Goal: Task Accomplishment & Management: Manage account settings

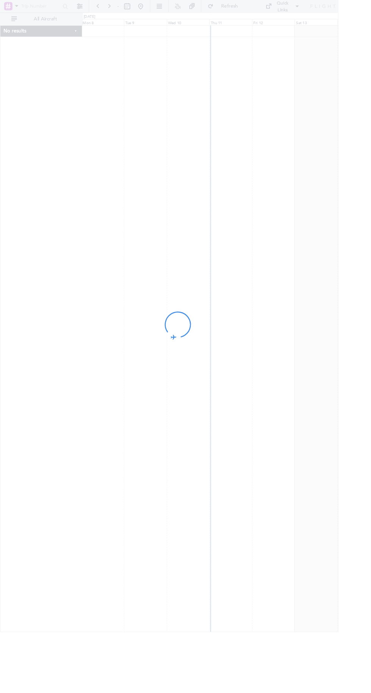
click at [368, 391] on div at bounding box center [185, 346] width 371 height 693
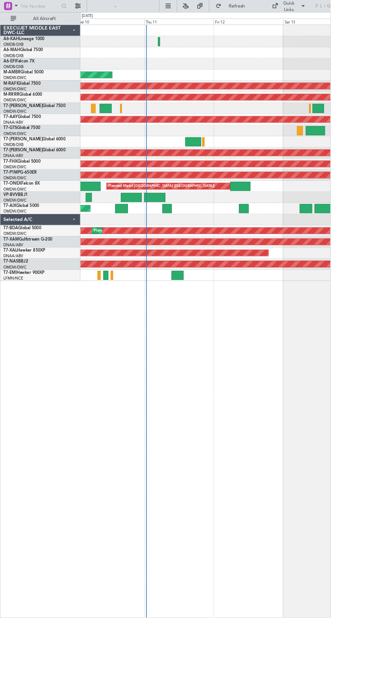
click at [158, 208] on div "Planned Maint [GEOGRAPHIC_DATA] ([GEOGRAPHIC_DATA])" at bounding box center [180, 208] width 119 height 11
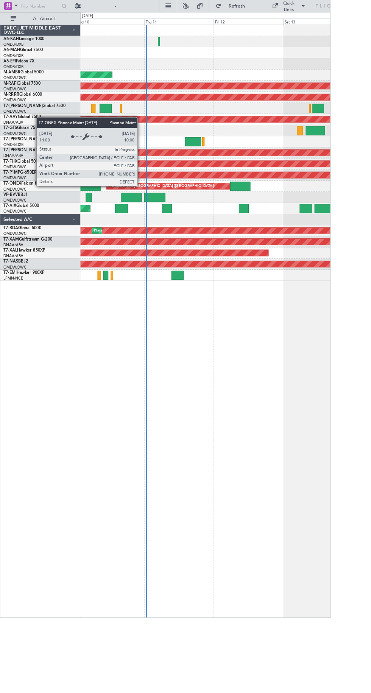
click at [159, 213] on div "Planned Maint [GEOGRAPHIC_DATA] ([GEOGRAPHIC_DATA])" at bounding box center [230, 209] width 280 height 12
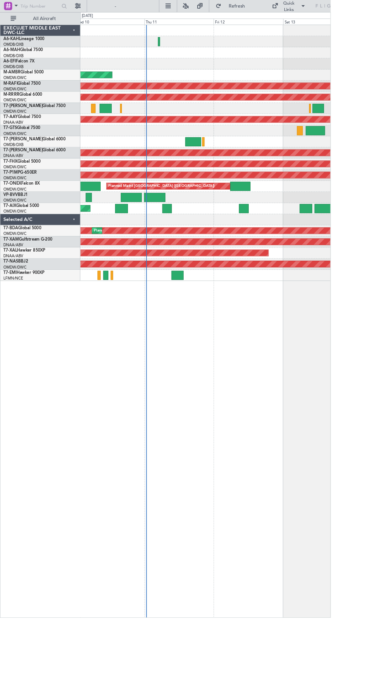
click at [150, 210] on div "Planned Maint [GEOGRAPHIC_DATA] ([GEOGRAPHIC_DATA])" at bounding box center [180, 208] width 119 height 11
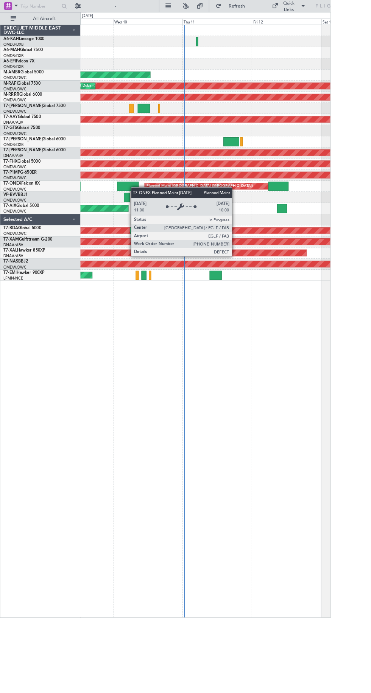
click at [342, 500] on div "Planned Maint Dubai (Al Maktoum Intl) AOG Maint [GEOGRAPHIC_DATA] (Al Maktoum I…" at bounding box center [230, 360] width 281 height 665
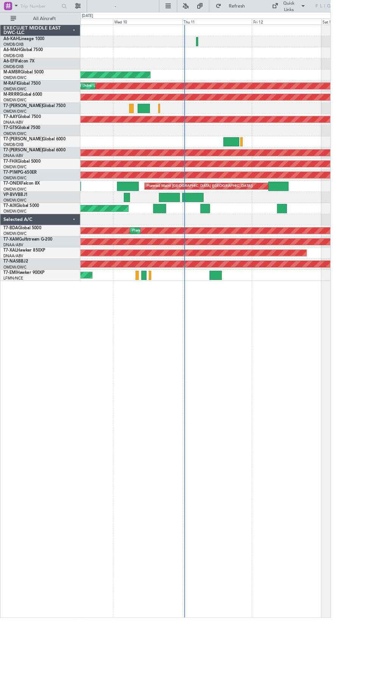
click at [192, 202] on div "Planned Maint Savannah (Savannah/hilton Head Intl)" at bounding box center [230, 196] width 280 height 12
click at [200, 215] on div at bounding box center [230, 221] width 280 height 12
click at [197, 209] on div "Planned Maint [GEOGRAPHIC_DATA] ([GEOGRAPHIC_DATA])" at bounding box center [223, 208] width 119 height 11
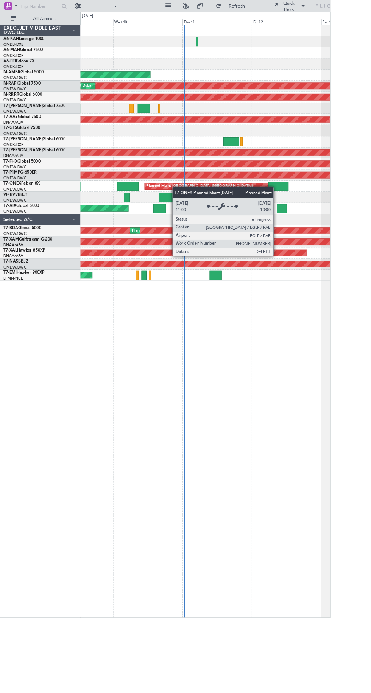
click at [195, 208] on div "Planned Maint [GEOGRAPHIC_DATA] ([GEOGRAPHIC_DATA])" at bounding box center [223, 208] width 119 height 11
click at [172, 206] on div "Planned Maint [GEOGRAPHIC_DATA] ([GEOGRAPHIC_DATA])" at bounding box center [223, 208] width 119 height 11
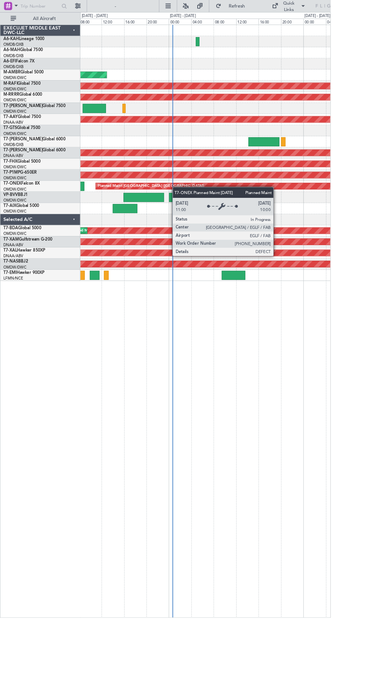
click at [177, 212] on div "Planned Maint [GEOGRAPHIC_DATA] ([GEOGRAPHIC_DATA])" at bounding box center [230, 209] width 280 height 12
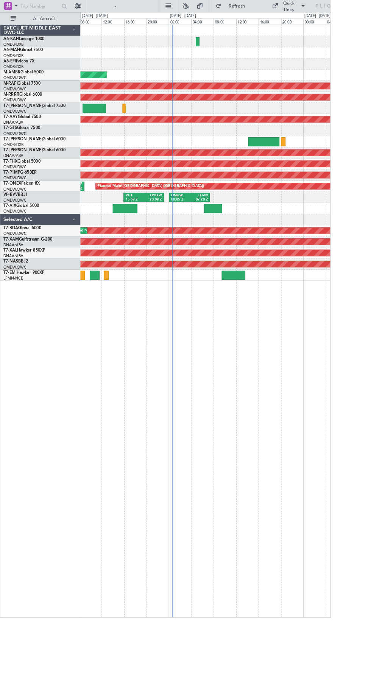
click at [171, 208] on div "Planned Maint [GEOGRAPHIC_DATA] ([GEOGRAPHIC_DATA])" at bounding box center [168, 208] width 119 height 11
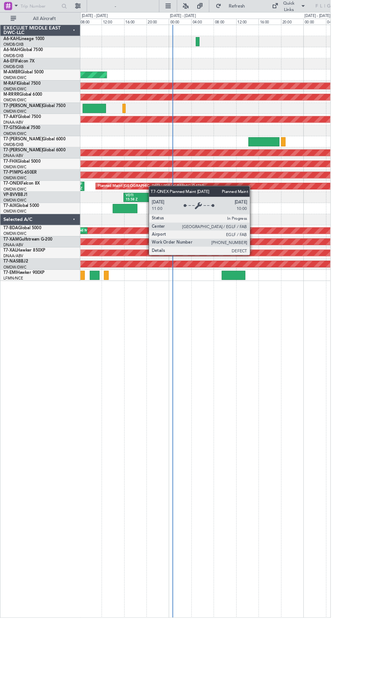
click at [148, 212] on div "Planned Maint [GEOGRAPHIC_DATA] ([GEOGRAPHIC_DATA]) OMDW 01:34 Z EGLF 08:56 Z E…" at bounding box center [230, 209] width 280 height 12
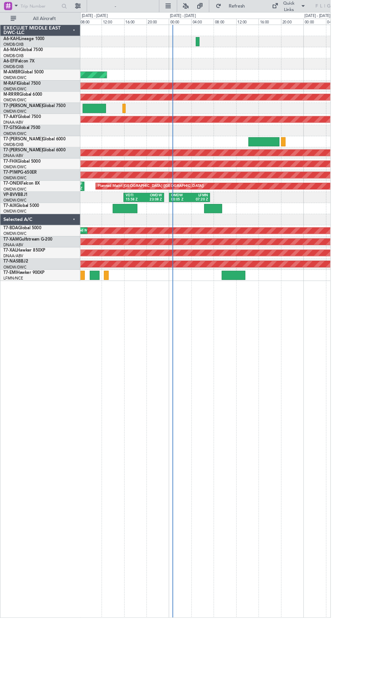
click at [173, 222] on div "23:08 Z" at bounding box center [171, 224] width 20 height 5
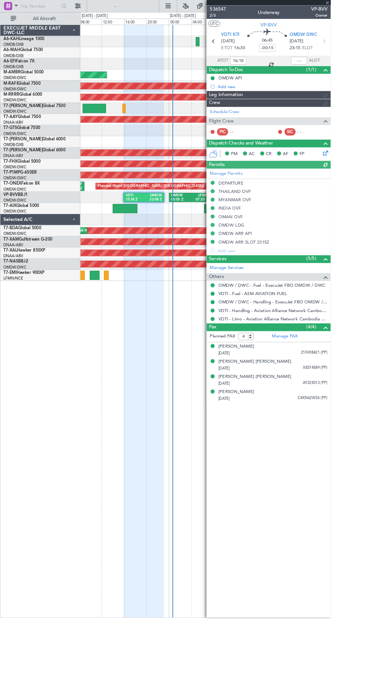
type input "[PERSON_NAME] ([PERSON_NAME])"
type input "7239"
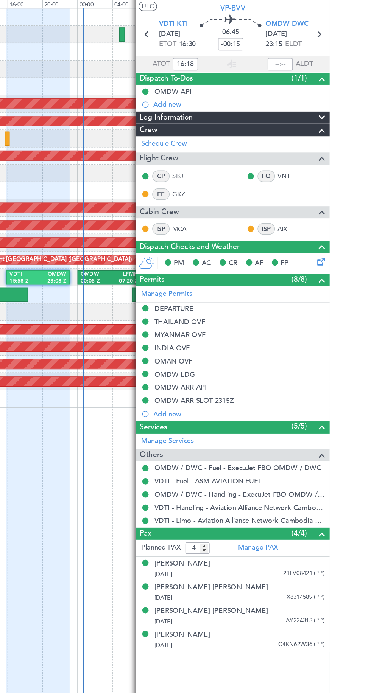
click at [345, 74] on span "(1/1)" at bounding box center [348, 78] width 11 height 8
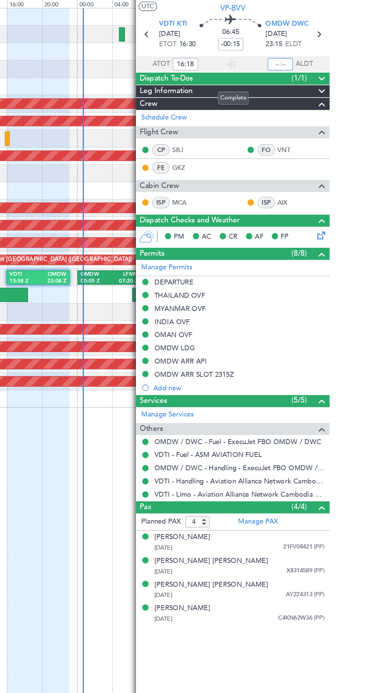
click at [339, 65] on input "text" at bounding box center [335, 68] width 18 height 9
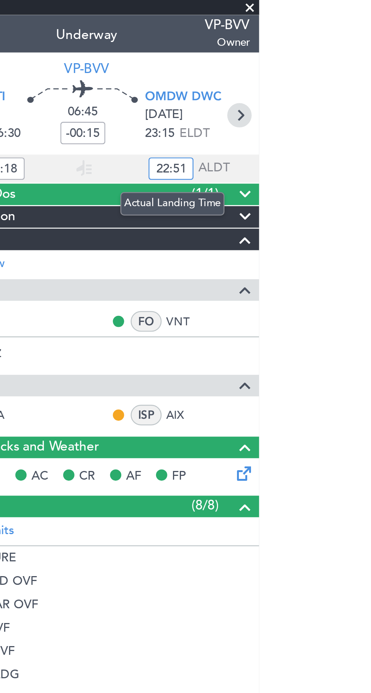
type input "22:51"
click at [366, 47] on icon at bounding box center [363, 47] width 10 height 10
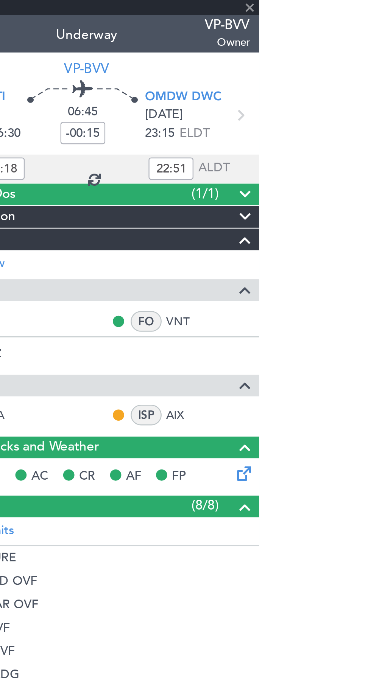
type input "+01:00"
type input "2"
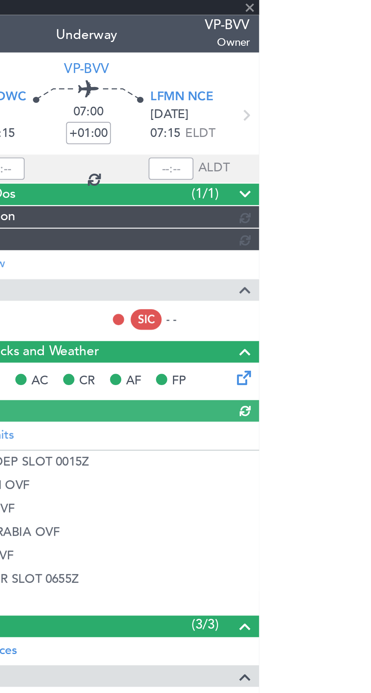
type input "[PERSON_NAME] ([PERSON_NAME])"
type input "7156"
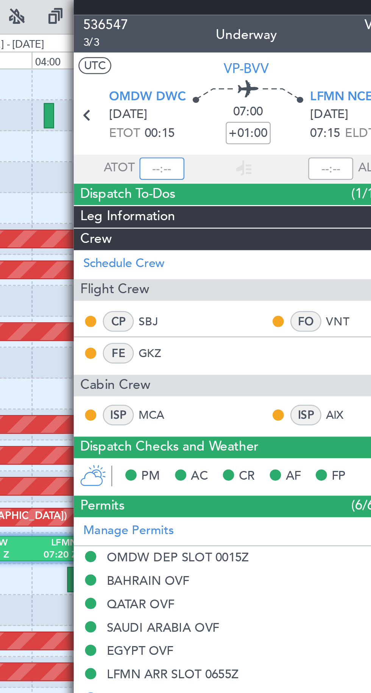
click at [271, 65] on input "text" at bounding box center [267, 68] width 18 height 9
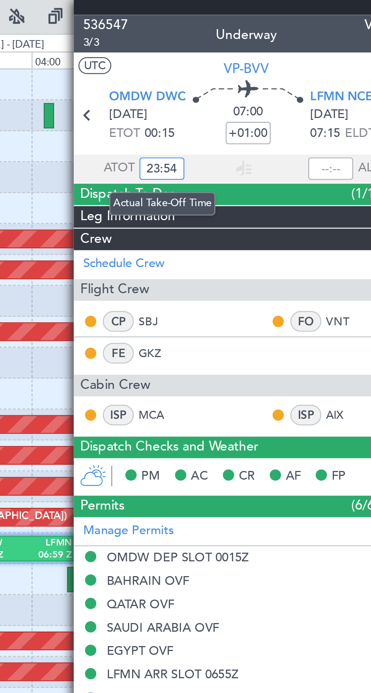
type input "23:54"
